Goal: Task Accomplishment & Management: Use online tool/utility

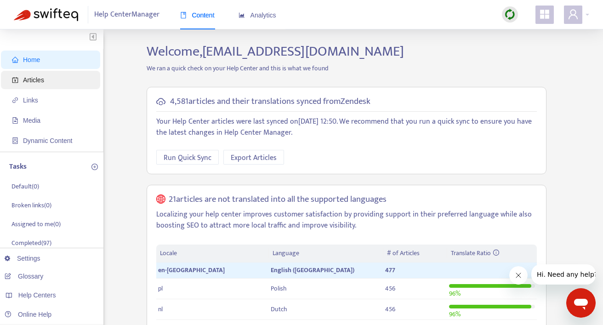
click at [69, 84] on span "Articles" at bounding box center [52, 80] width 81 height 18
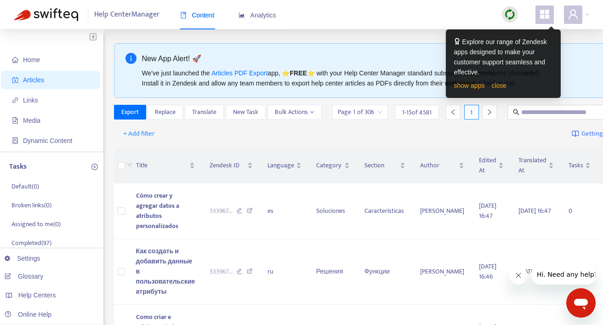
click at [513, 9] on div at bounding box center [510, 14] width 16 height 16
click at [498, 89] on link "close" at bounding box center [498, 85] width 15 height 7
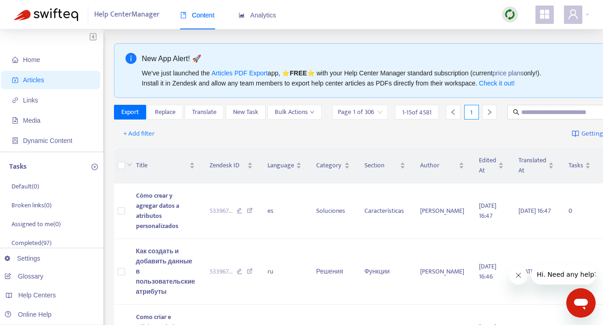
click at [514, 11] on img at bounding box center [509, 14] width 11 height 11
click at [527, 46] on link "Full Sync" at bounding box center [525, 48] width 33 height 11
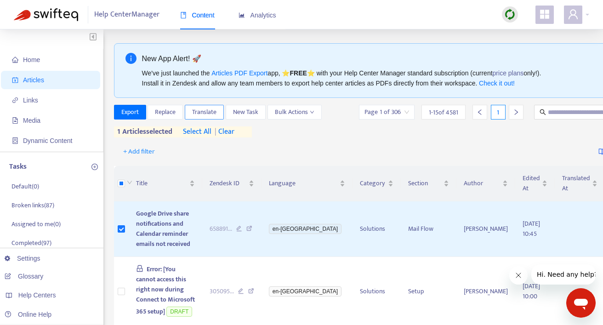
click at [204, 113] on span "Translate" at bounding box center [204, 112] width 24 height 10
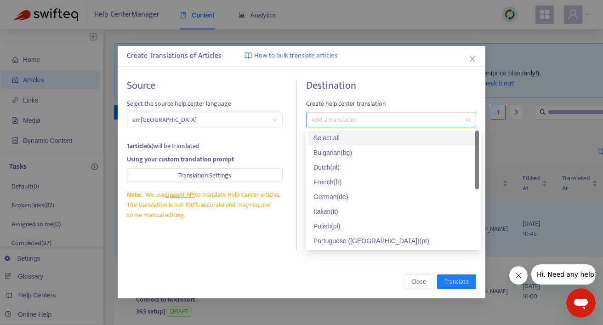
click at [351, 118] on div at bounding box center [386, 119] width 156 height 11
click at [341, 139] on div "Select all" at bounding box center [394, 138] width 160 height 10
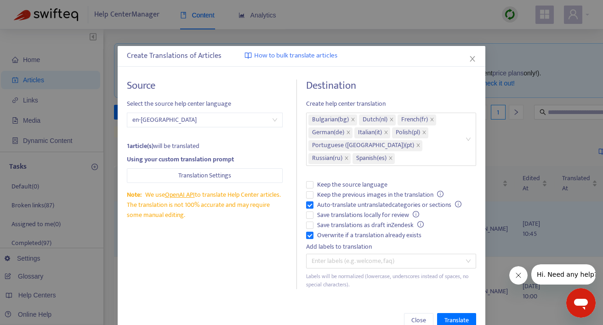
click at [285, 273] on div "Source Select the source help center language en-gb 1 article(s) will be transl…" at bounding box center [212, 185] width 170 height 210
click at [445, 317] on span "Translate" at bounding box center [457, 320] width 24 height 10
